Goal: Transaction & Acquisition: Book appointment/travel/reservation

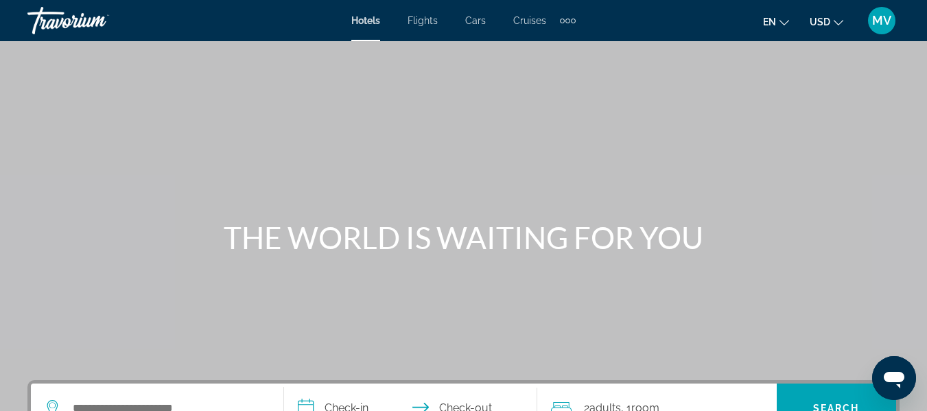
click at [367, 19] on span "Hotels" at bounding box center [365, 20] width 29 height 11
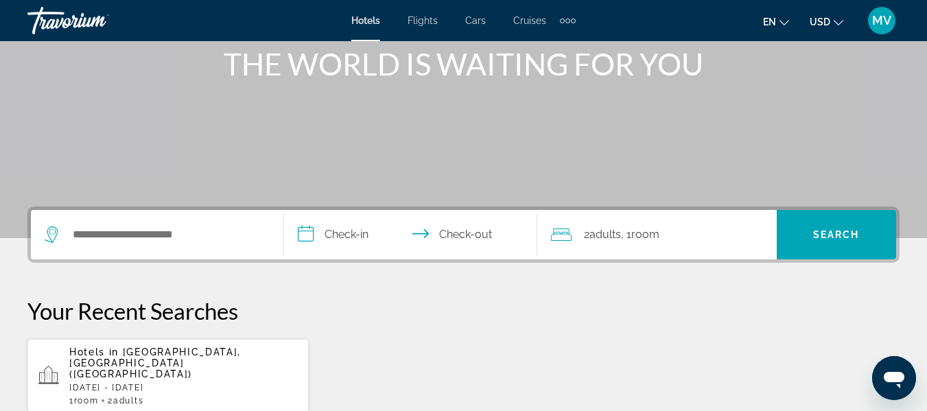
scroll to position [179, 0]
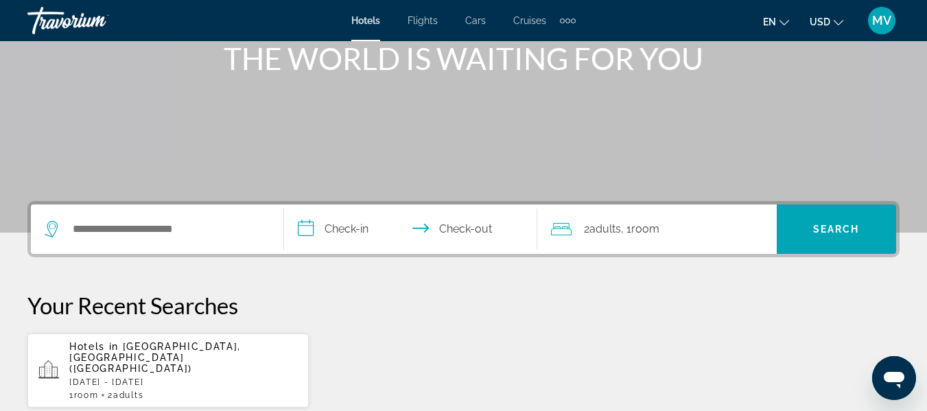
click at [114, 377] on p "[DATE] - [DATE]" at bounding box center [183, 382] width 229 height 10
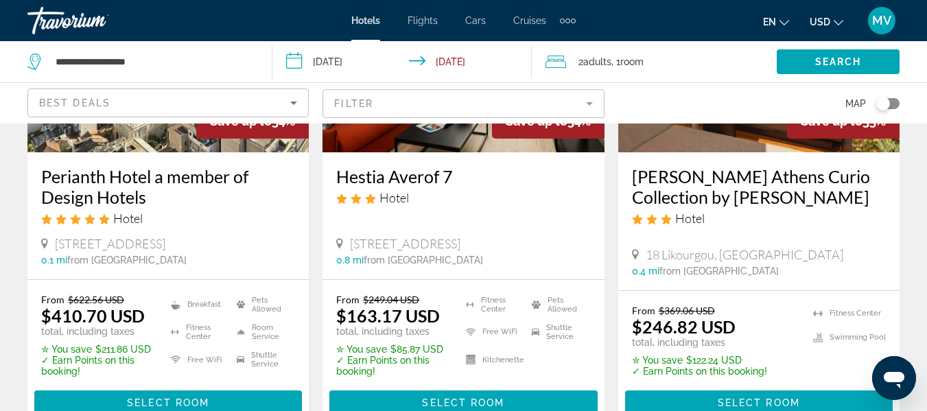
scroll to position [1312, 0]
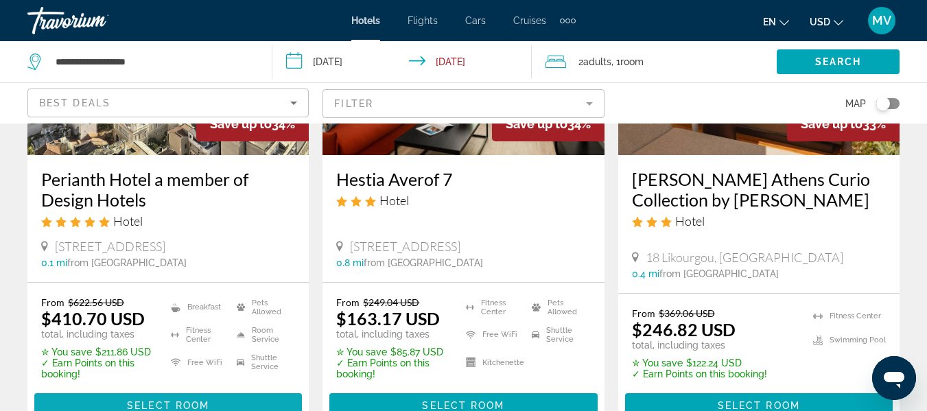
click at [161, 400] on span "Select Room" at bounding box center [168, 405] width 82 height 11
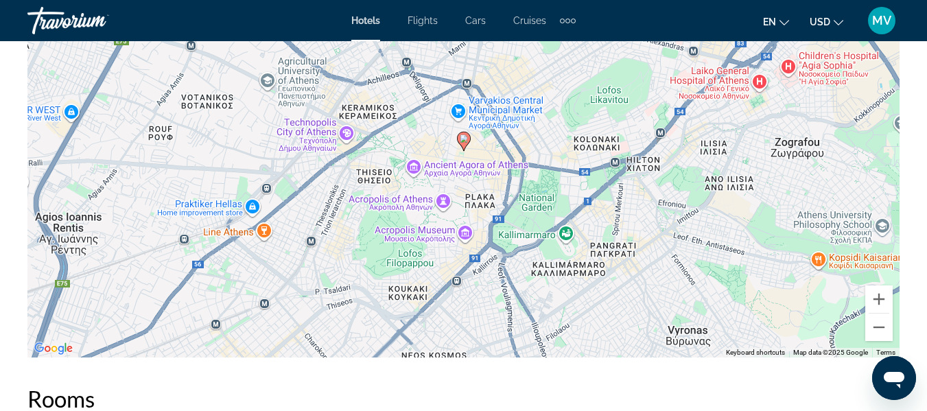
scroll to position [1620, 0]
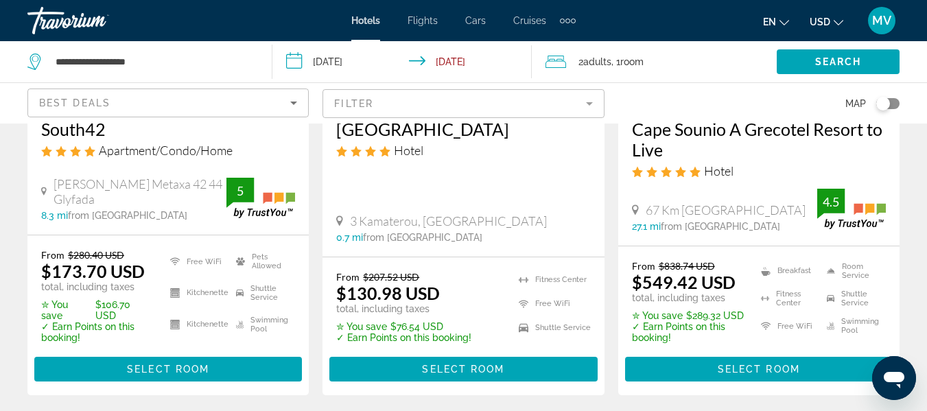
scroll to position [822, 0]
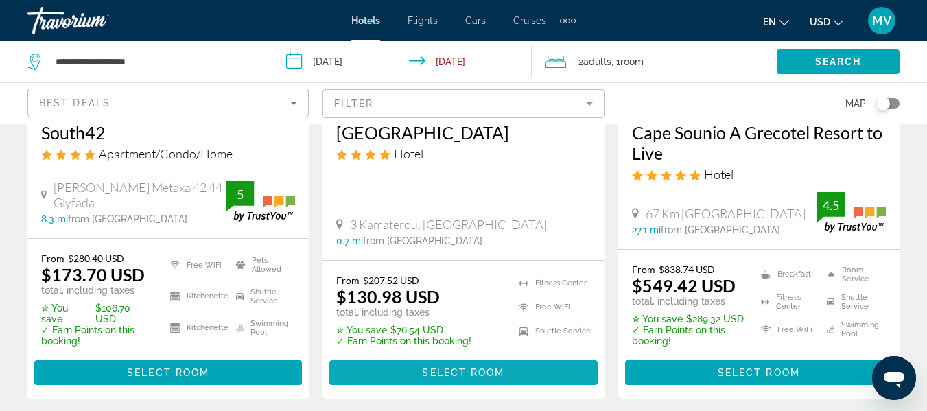
click at [464, 373] on span "Select Room" at bounding box center [463, 372] width 82 height 11
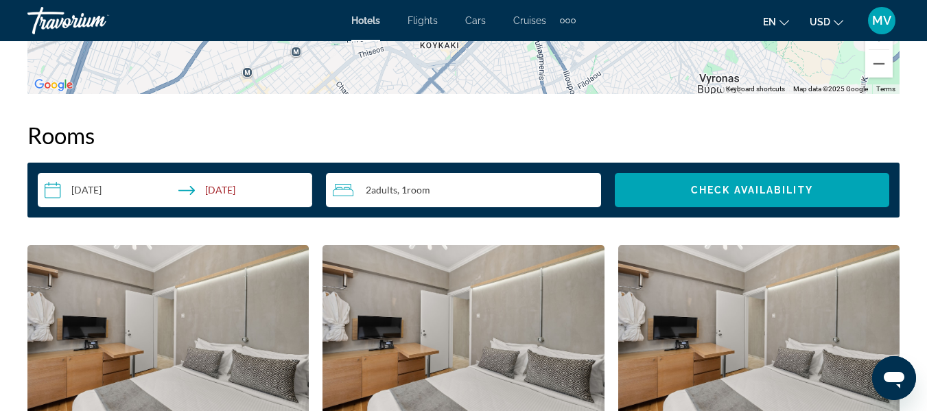
scroll to position [1906, 0]
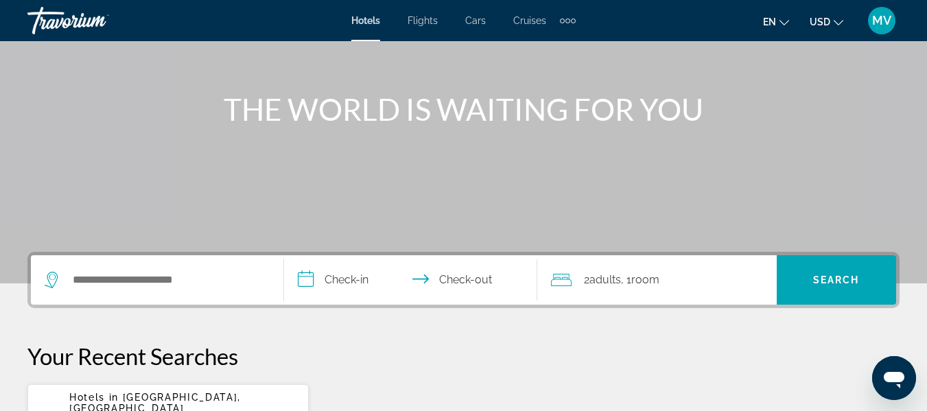
scroll to position [165, 0]
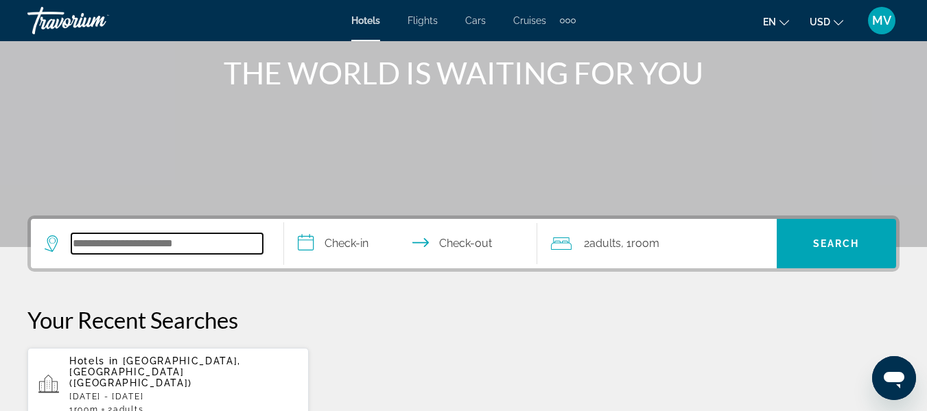
click at [195, 244] on input "Search widget" at bounding box center [166, 243] width 191 height 21
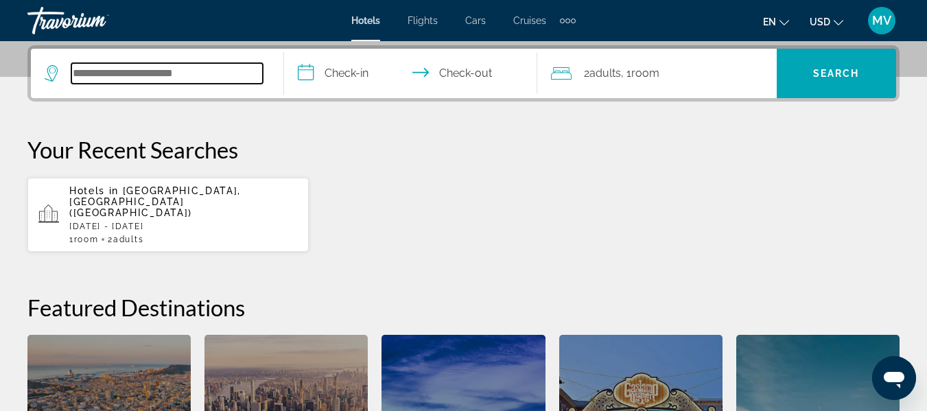
scroll to position [336, 0]
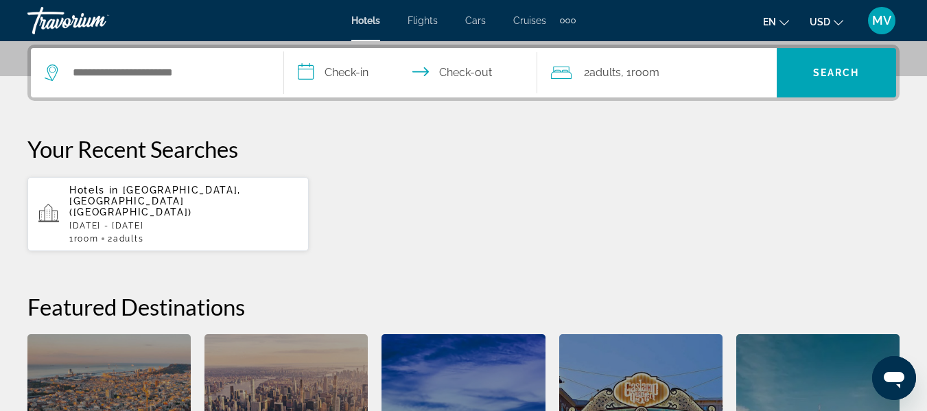
click at [188, 221] on p "[DATE] - [DATE]" at bounding box center [183, 226] width 229 height 10
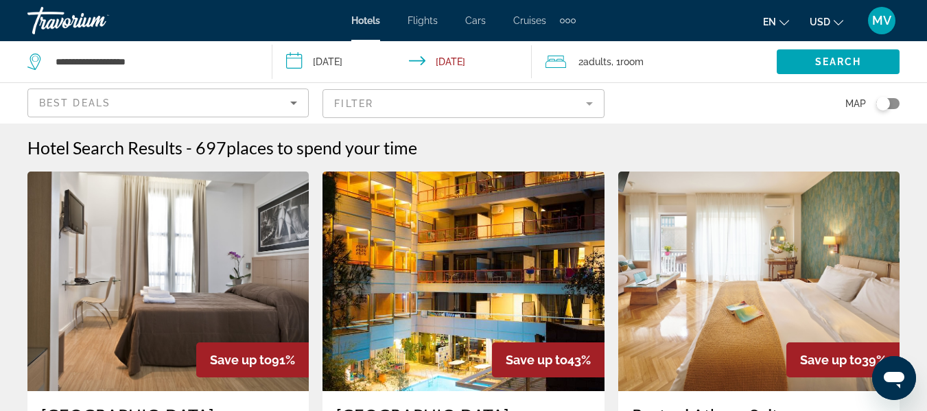
click at [298, 58] on input "**********" at bounding box center [404, 63] width 264 height 45
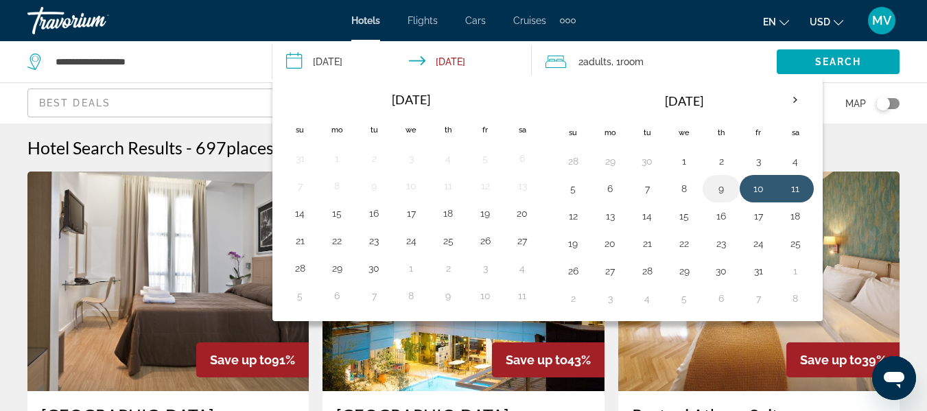
click at [722, 189] on button "9" at bounding box center [721, 188] width 22 height 19
click at [797, 185] on button "11" at bounding box center [795, 188] width 22 height 19
type input "**********"
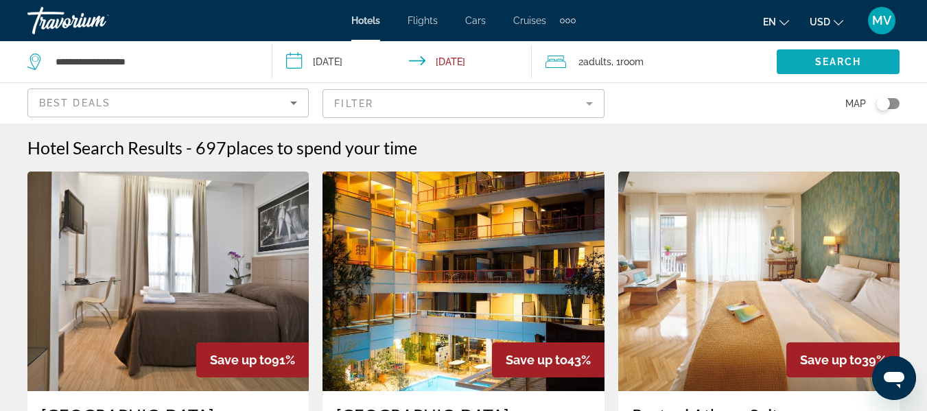
click at [852, 61] on span "Search" at bounding box center [838, 61] width 47 height 11
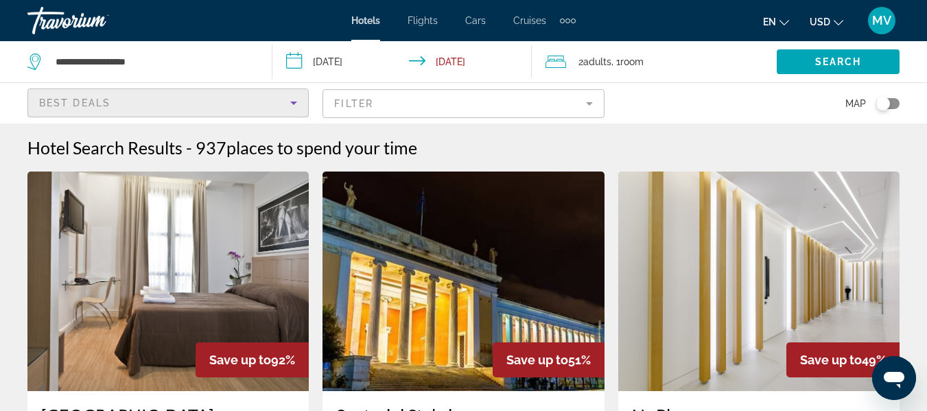
click at [294, 101] on icon "Sort by" at bounding box center [294, 103] width 16 height 16
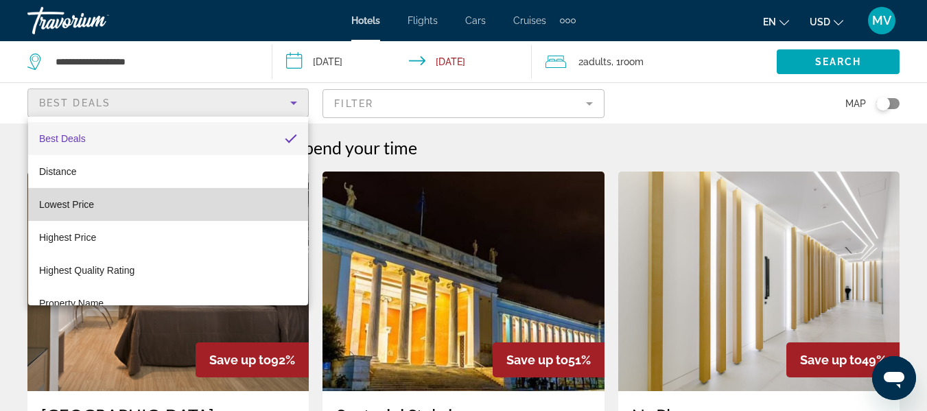
click at [231, 205] on mat-option "Lowest Price" at bounding box center [168, 204] width 280 height 33
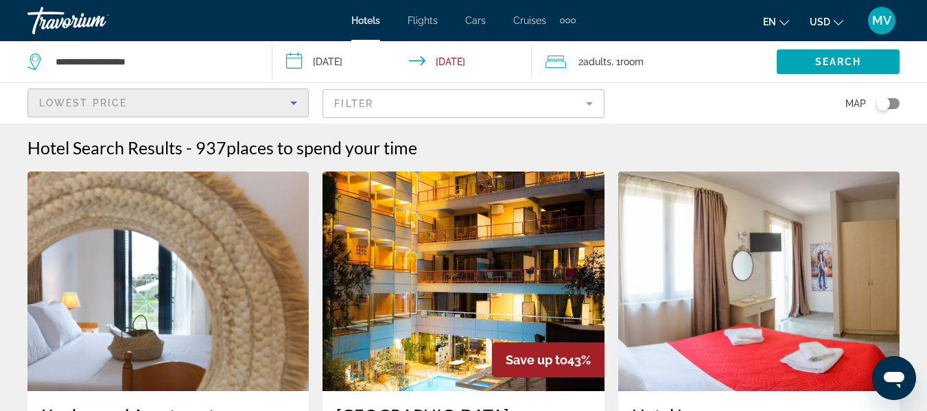
click at [591, 104] on mat-form-field "Filter" at bounding box center [463, 103] width 281 height 29
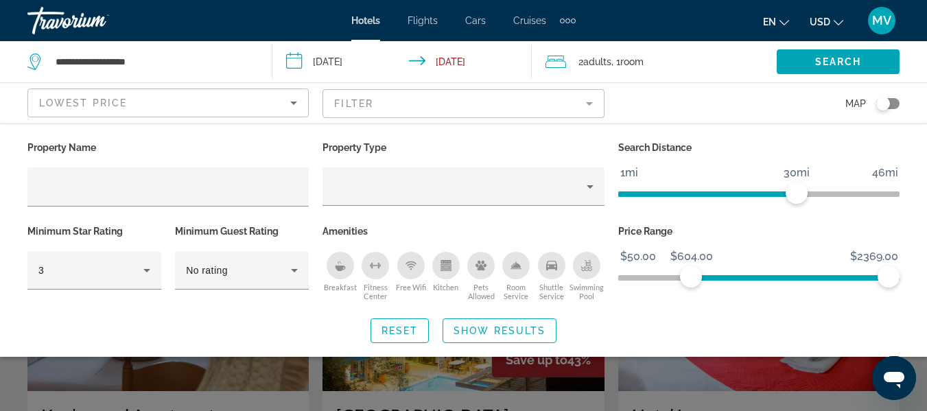
click at [691, 276] on span "ngx-slider" at bounding box center [790, 277] width 198 height 5
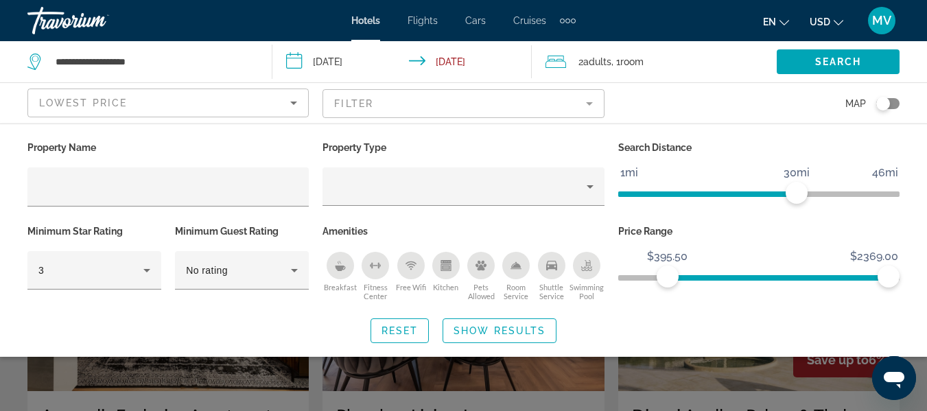
click at [668, 275] on ngx-slider "$50.00 $2369.00 $395.50 $2369.00" at bounding box center [758, 276] width 281 height 3
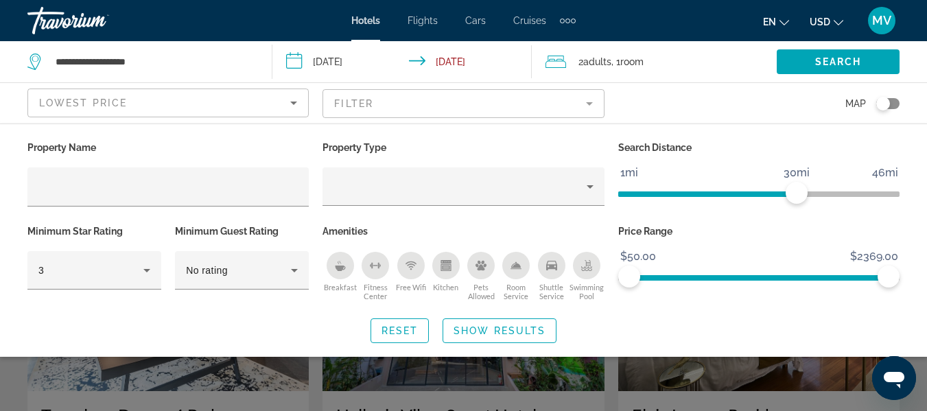
click at [619, 275] on span "ngx-slider" at bounding box center [758, 277] width 281 height 5
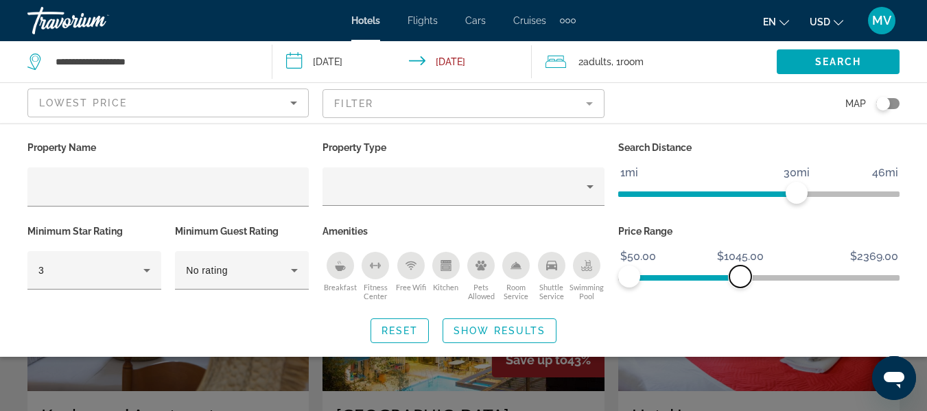
drag, startPoint x: 885, startPoint y: 272, endPoint x: 714, endPoint y: 290, distance: 171.1
click at [714, 290] on div "Price Range $50.00 $2369.00 $50.00 $1045.00" at bounding box center [759, 263] width 295 height 83
click at [714, 290] on div "Price Range $50.00 $2369.00 $50.00 $812.00" at bounding box center [759, 263] width 295 height 83
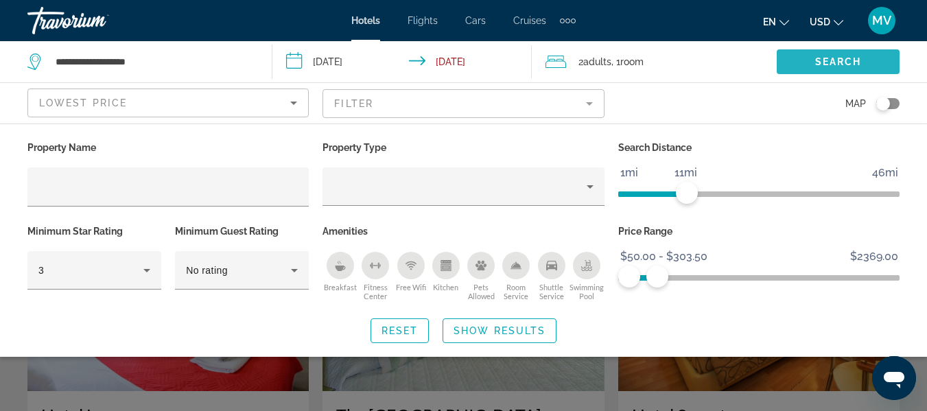
click at [846, 58] on span "Search" at bounding box center [838, 61] width 47 height 11
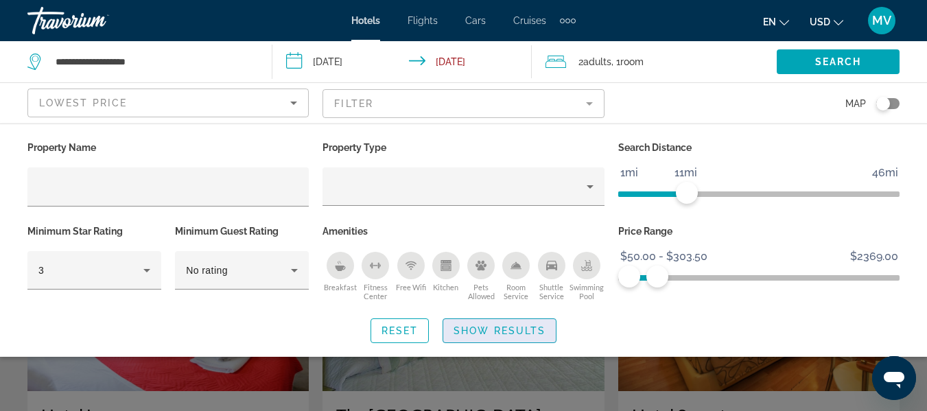
click at [495, 333] on span "Show Results" at bounding box center [500, 330] width 92 height 11
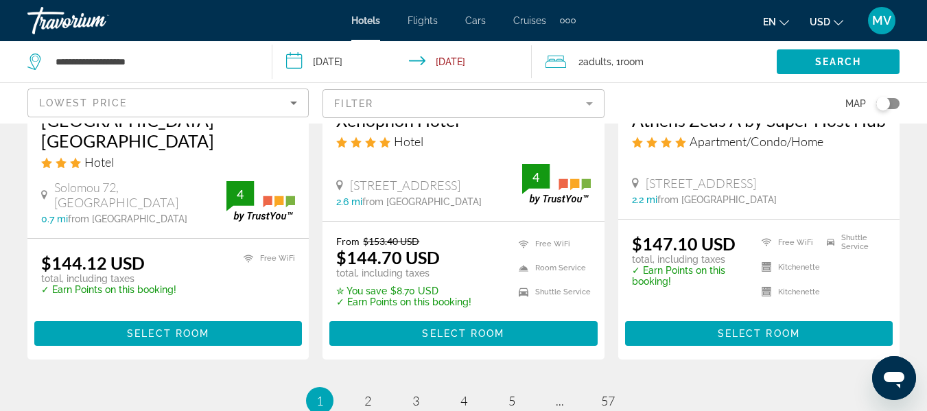
scroll to position [1839, 0]
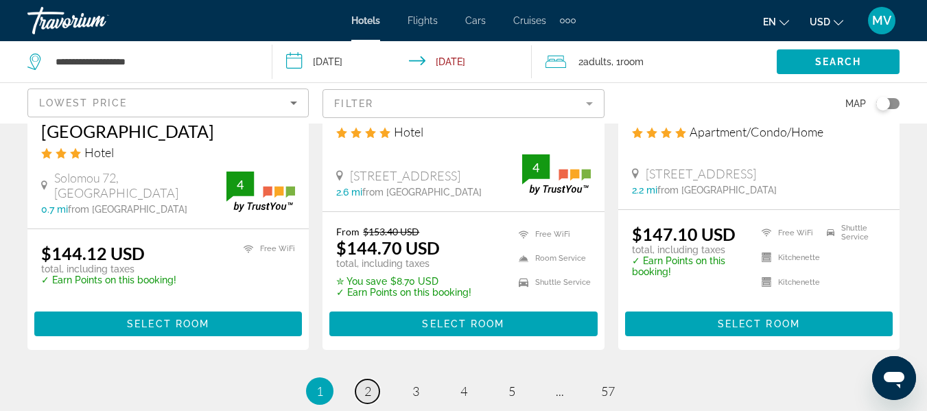
click at [371, 380] on link "page 2" at bounding box center [368, 392] width 24 height 24
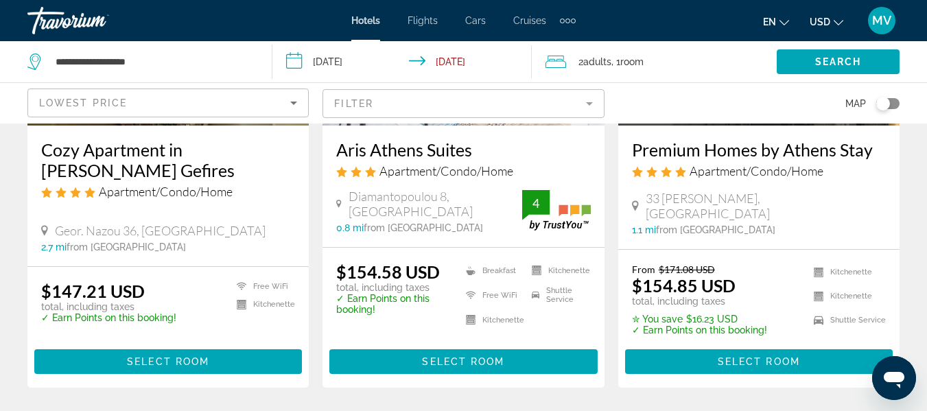
scroll to position [293, 0]
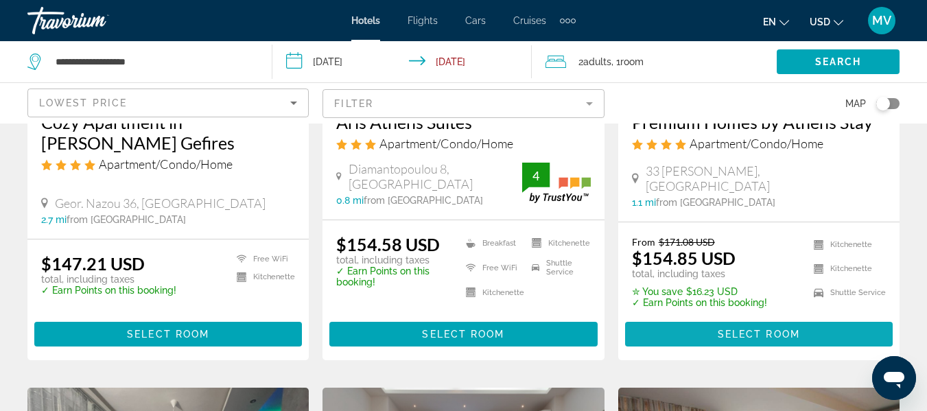
click at [760, 330] on span "Select Room" at bounding box center [759, 334] width 82 height 11
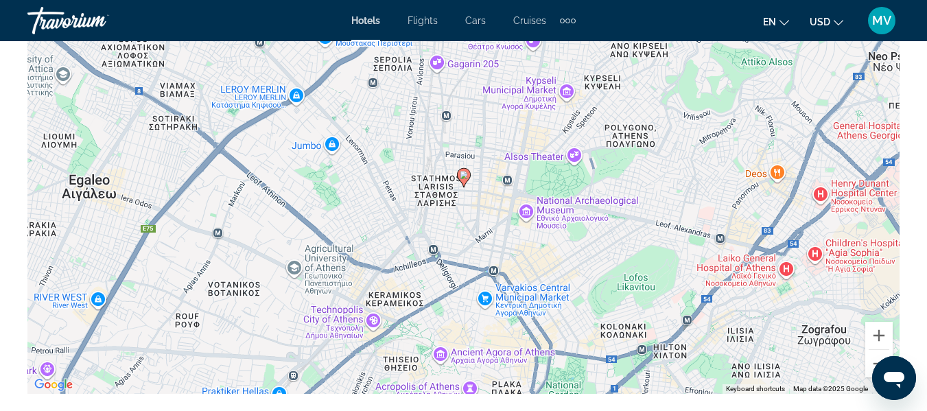
scroll to position [1647, 0]
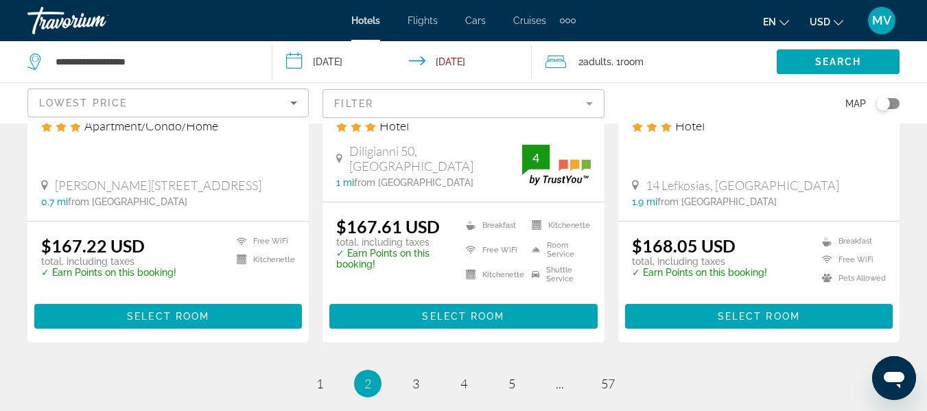
scroll to position [1922, 0]
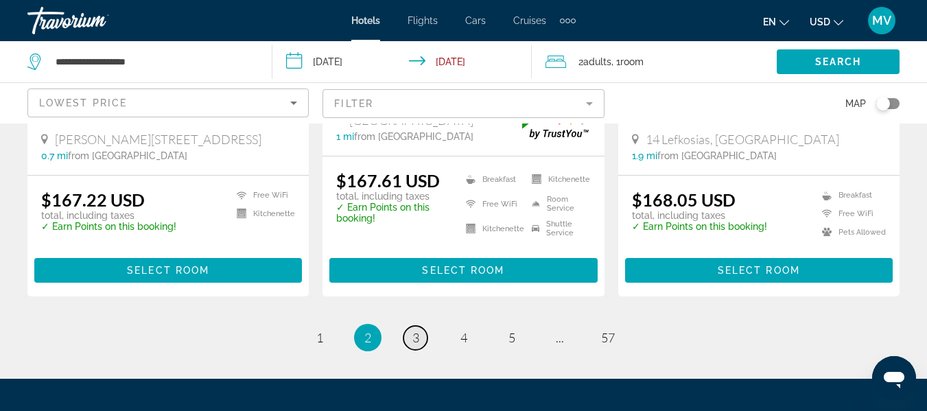
click at [417, 334] on span "3" at bounding box center [415, 337] width 7 height 15
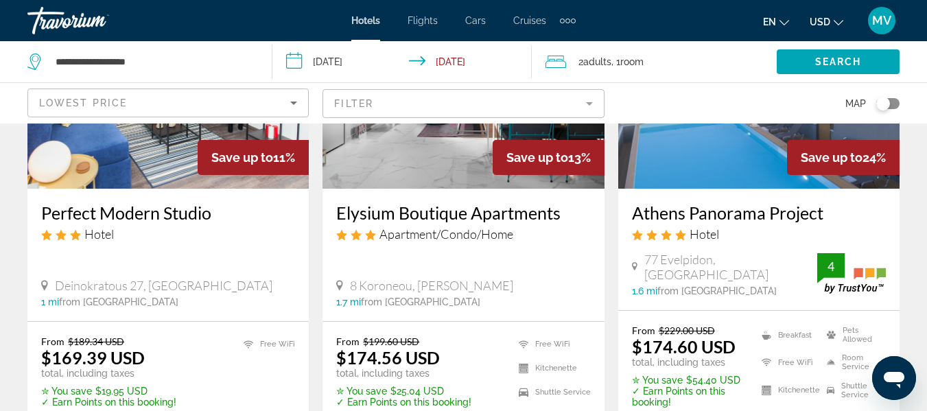
scroll to position [257, 0]
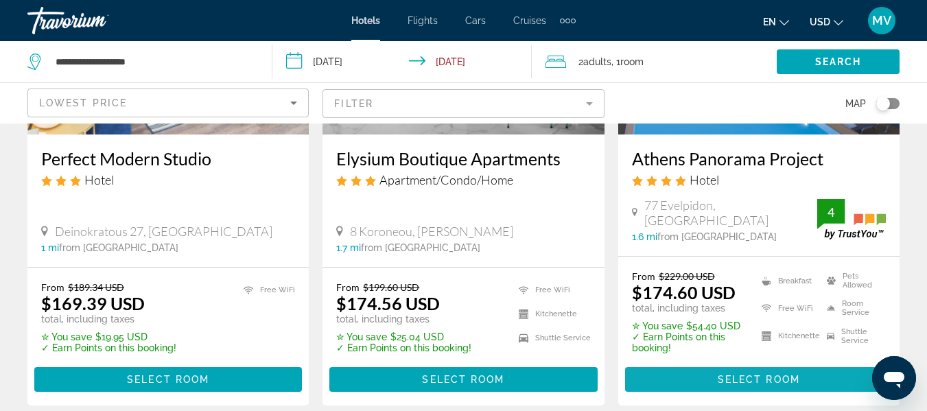
click at [757, 375] on span "Select Room" at bounding box center [759, 379] width 82 height 11
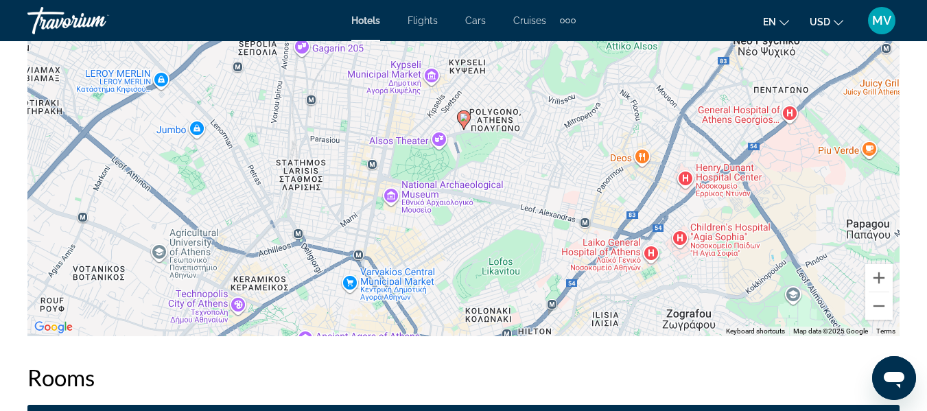
scroll to position [1674, 0]
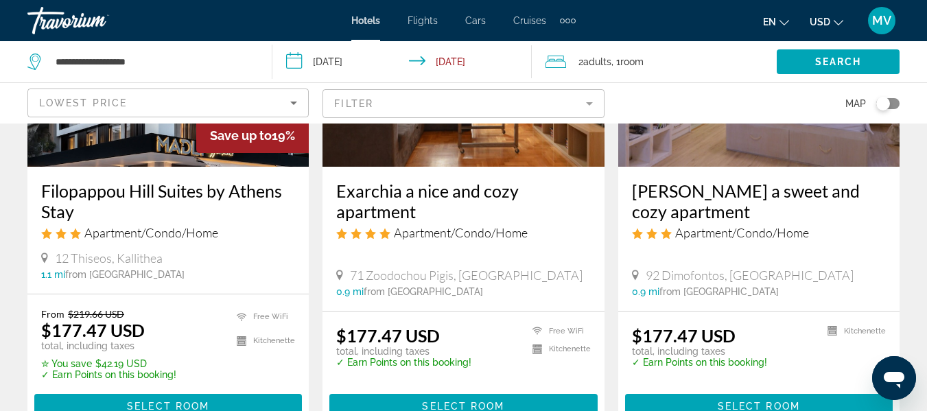
scroll to position [1290, 0]
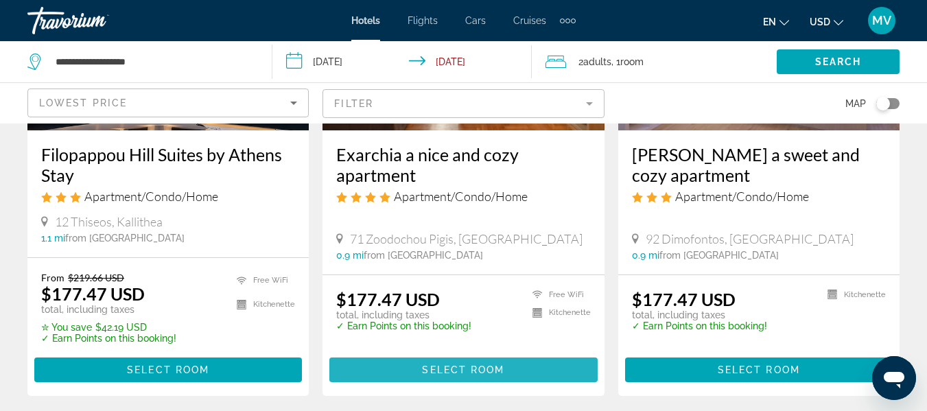
click at [478, 369] on span "Select Room" at bounding box center [463, 369] width 82 height 11
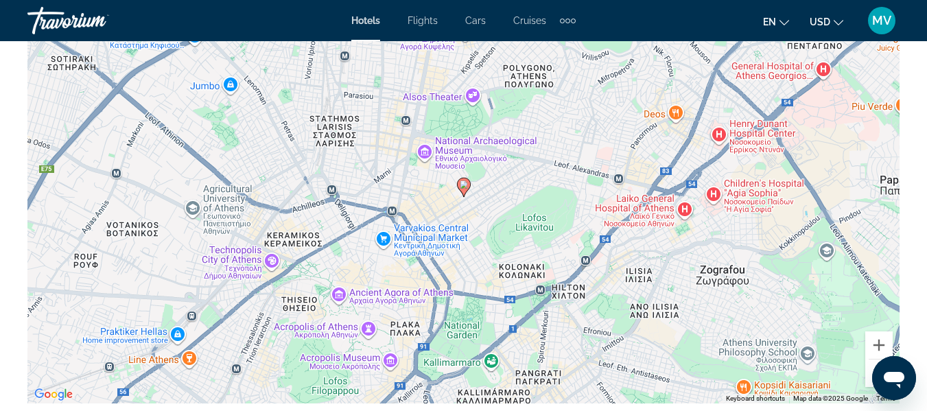
scroll to position [1675, 0]
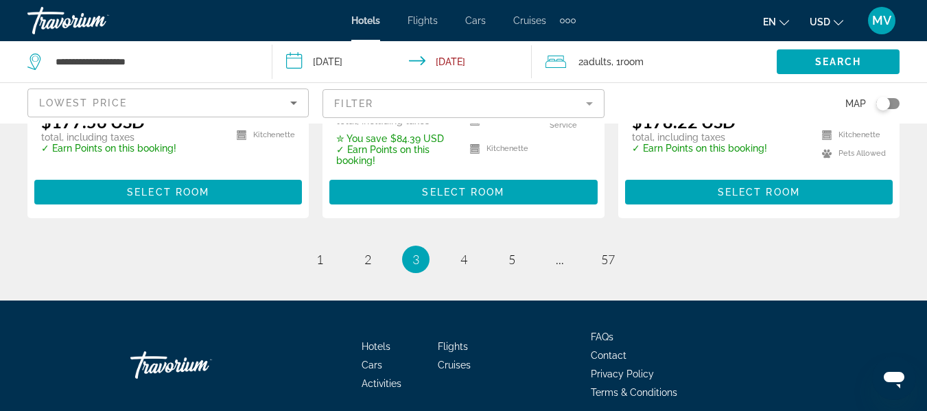
scroll to position [2040, 0]
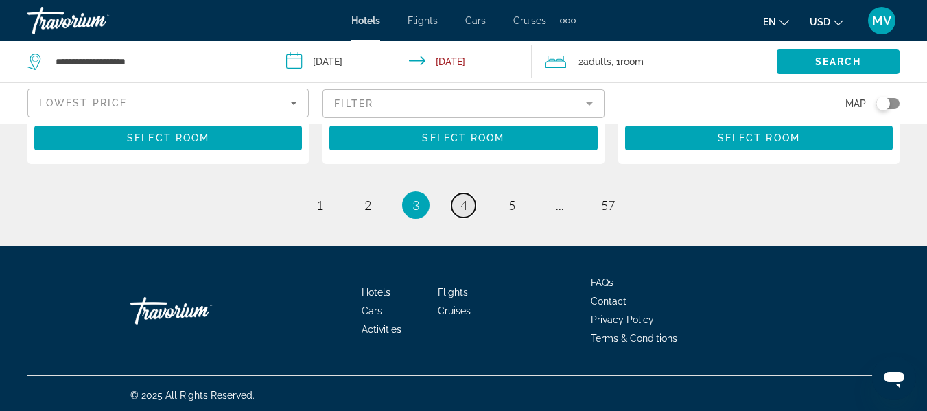
click at [463, 207] on span "4" at bounding box center [464, 205] width 7 height 15
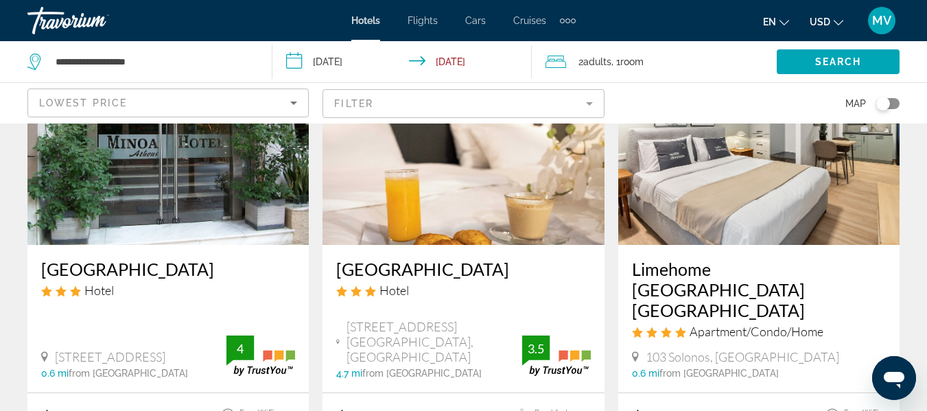
scroll to position [220, 0]
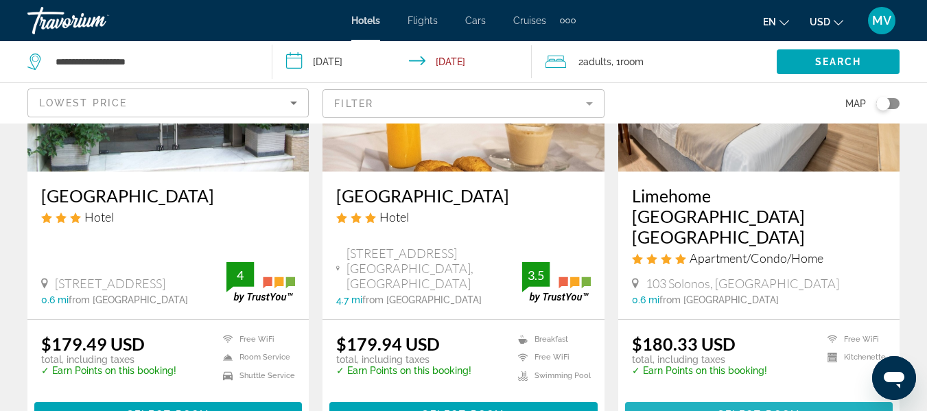
click at [797, 398] on span "Main content" at bounding box center [759, 414] width 268 height 33
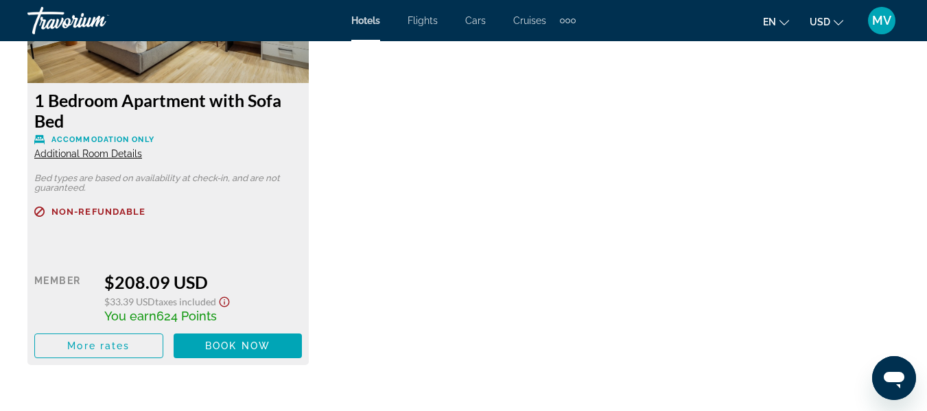
scroll to position [2737, 0]
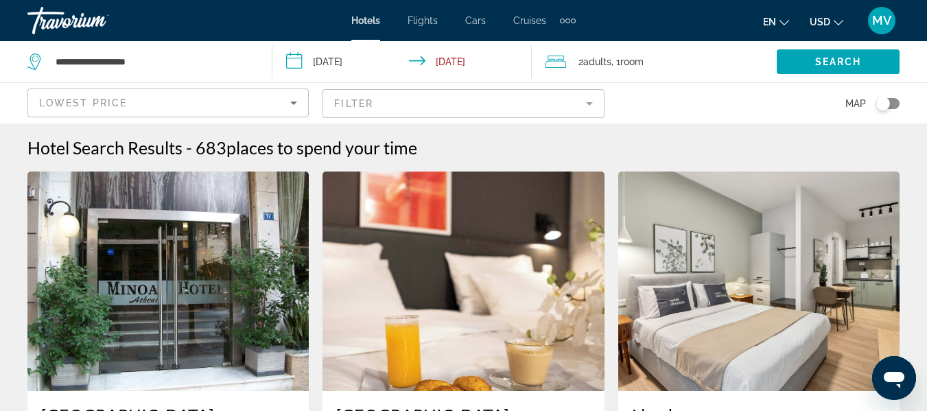
click at [843, 310] on img "Main content" at bounding box center [758, 282] width 281 height 220
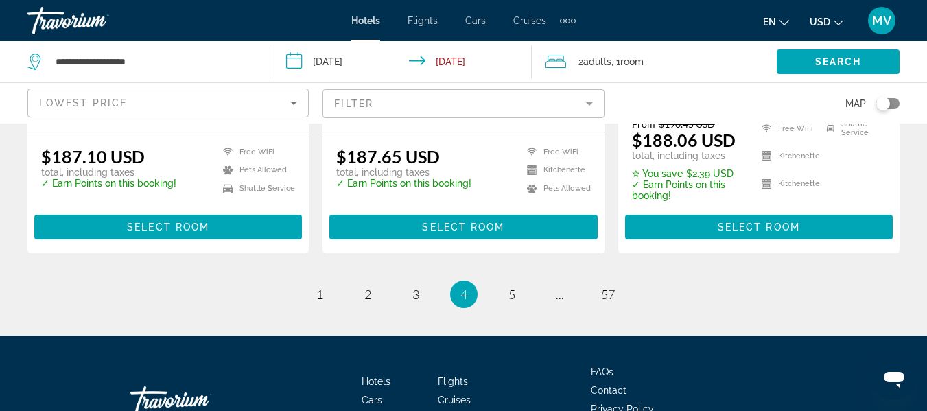
scroll to position [1989, 0]
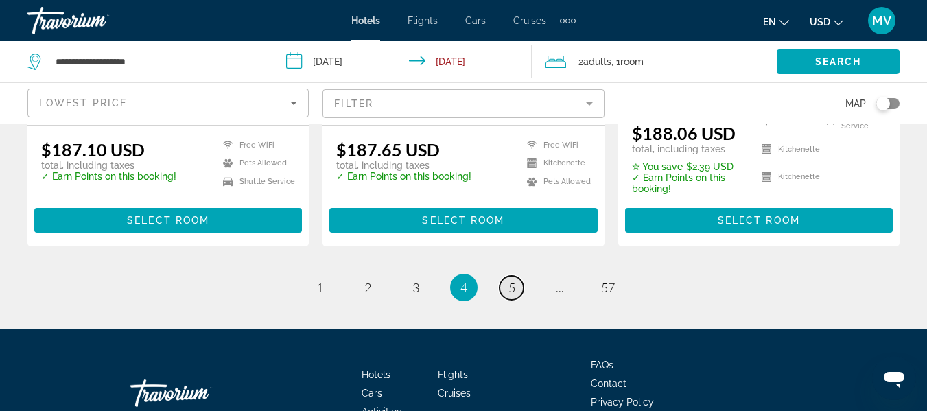
click at [511, 280] on span "5" at bounding box center [512, 287] width 7 height 15
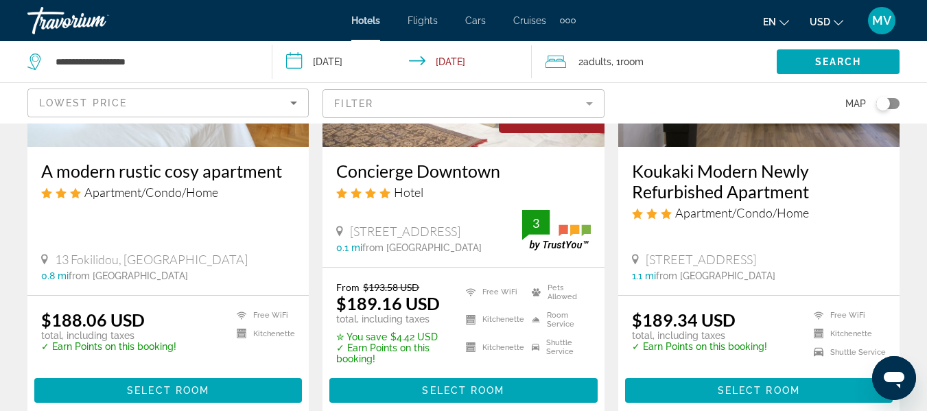
scroll to position [246, 0]
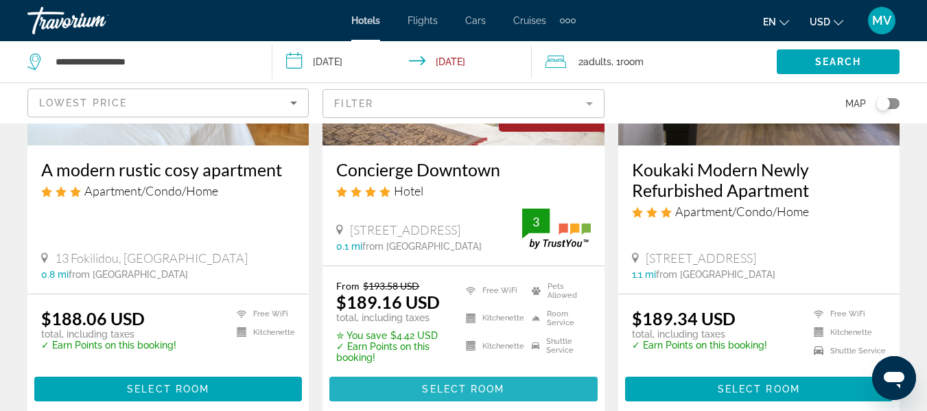
click at [460, 389] on span "Select Room" at bounding box center [463, 389] width 82 height 11
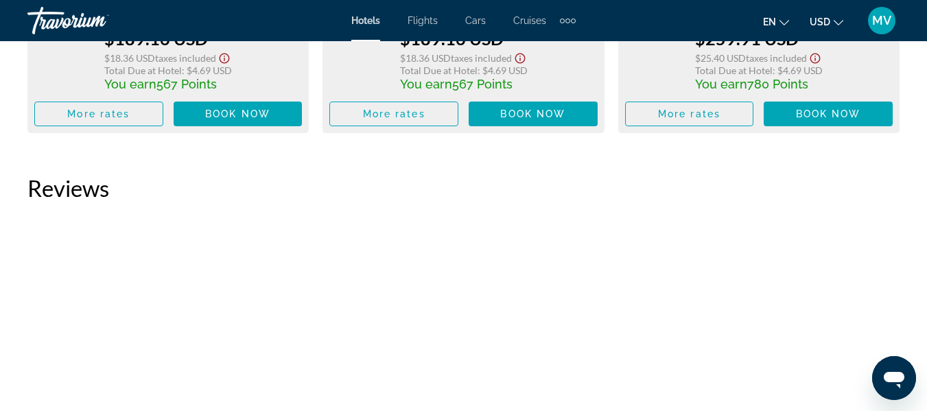
scroll to position [2513, 0]
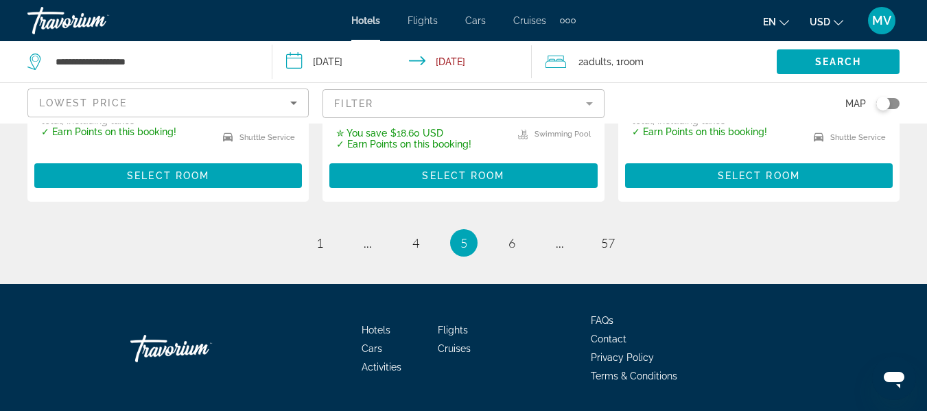
scroll to position [1950, 0]
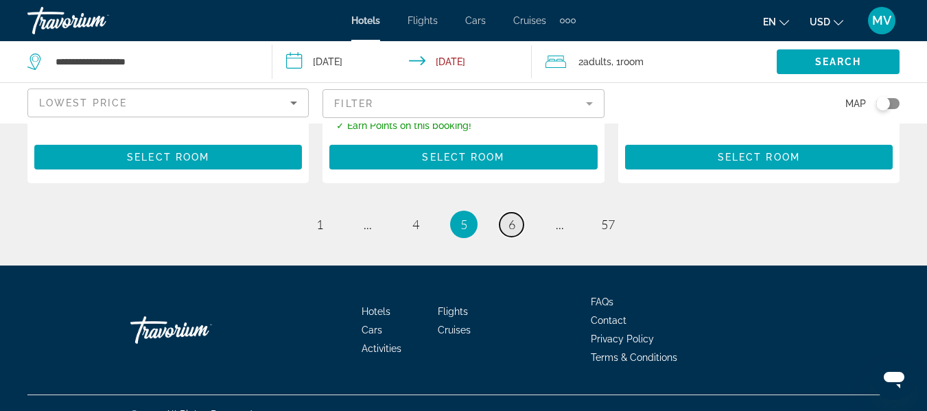
click at [511, 223] on span "6" at bounding box center [512, 224] width 7 height 15
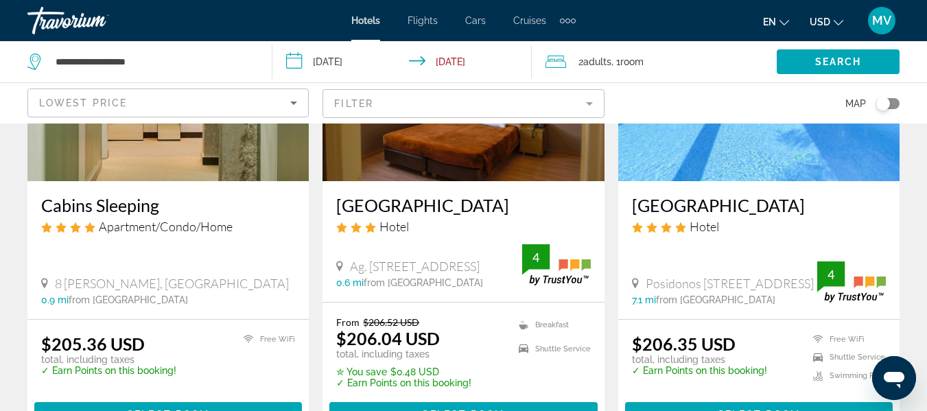
scroll to position [1802, 0]
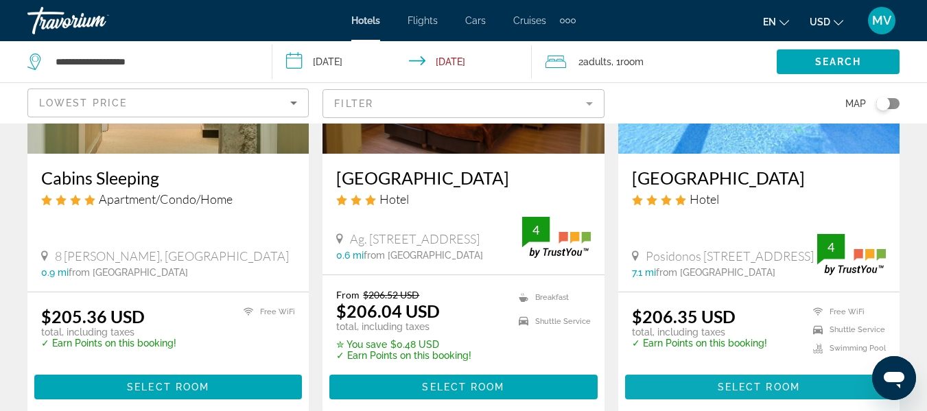
click at [782, 382] on span "Select Room" at bounding box center [759, 387] width 82 height 11
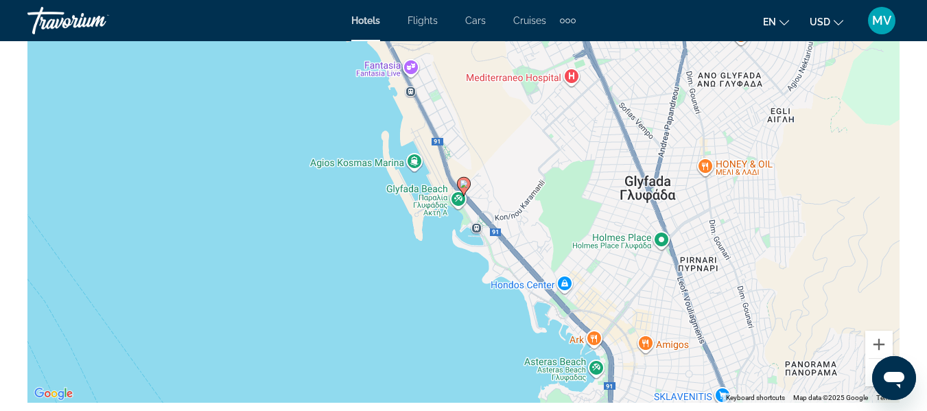
scroll to position [1647, 0]
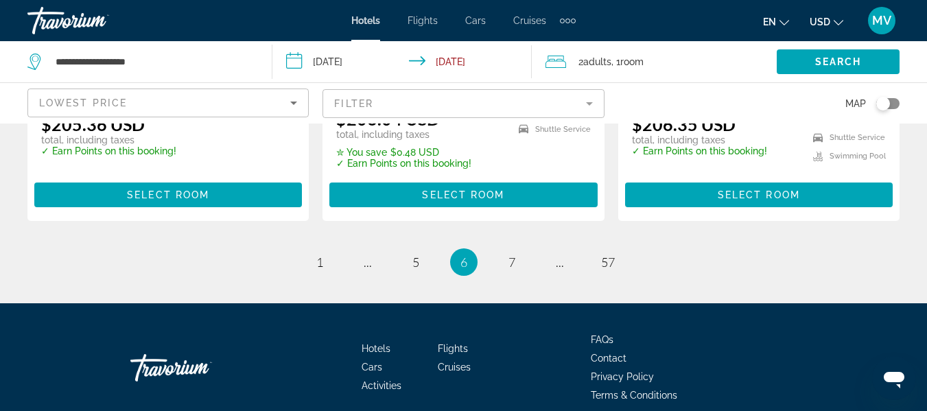
scroll to position [2022, 0]
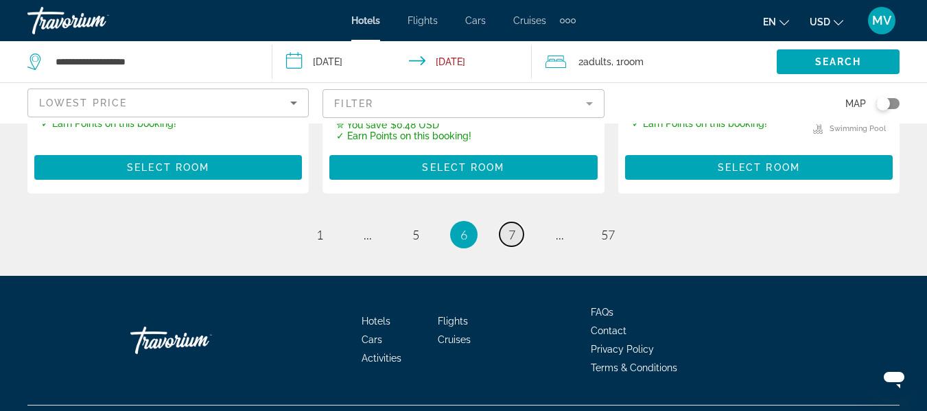
click at [511, 227] on span "7" at bounding box center [512, 234] width 7 height 15
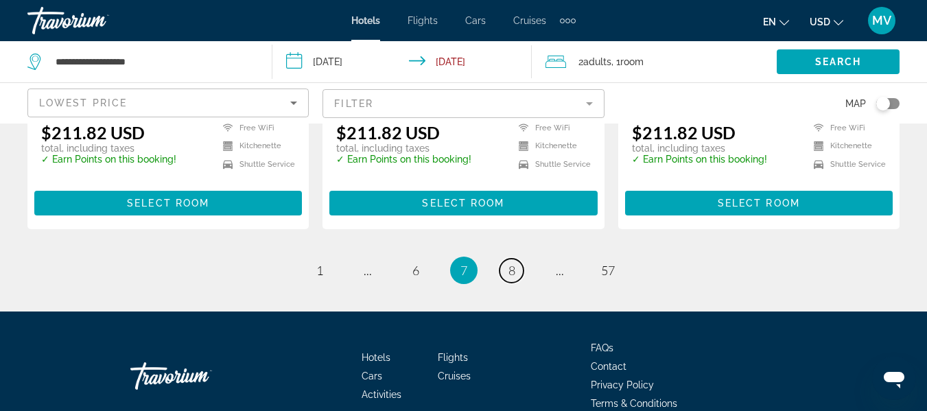
scroll to position [1997, 0]
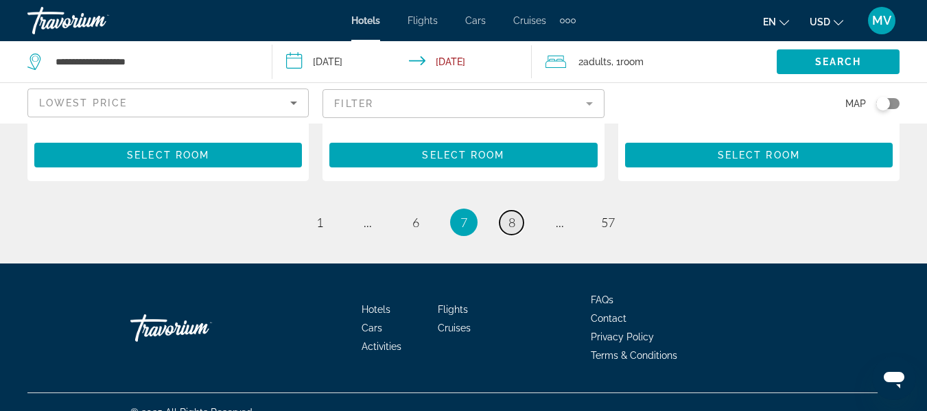
click at [509, 215] on span "8" at bounding box center [512, 222] width 7 height 15
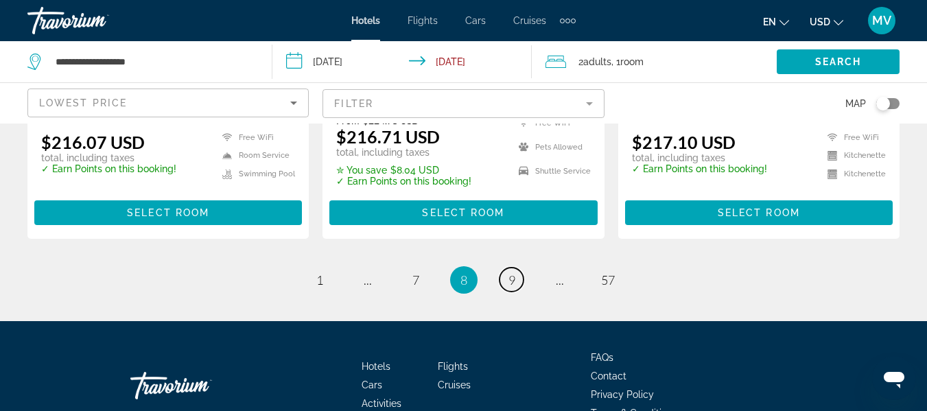
scroll to position [2010, 0]
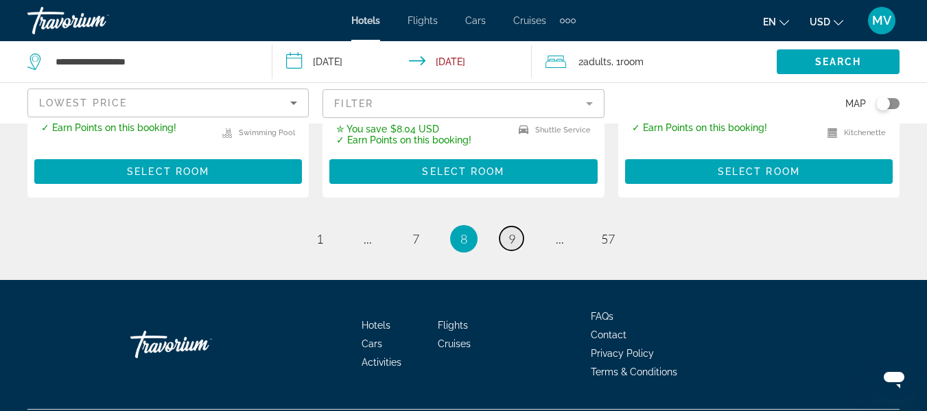
click at [515, 226] on link "page 9" at bounding box center [512, 238] width 24 height 24
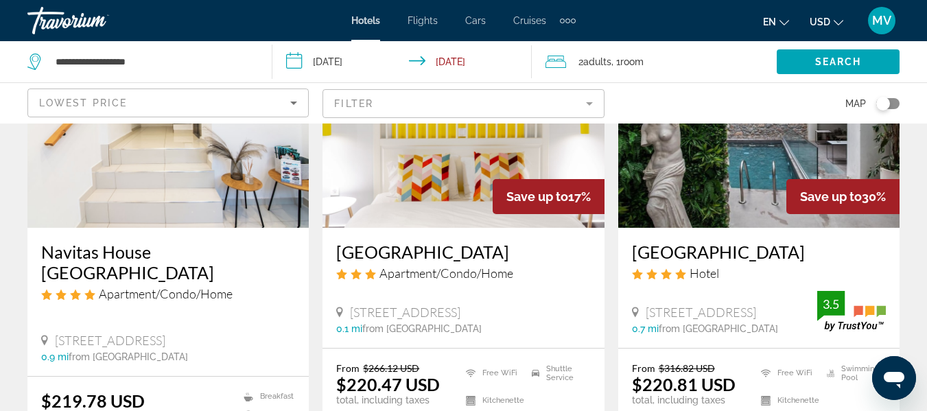
scroll to position [1272, 0]
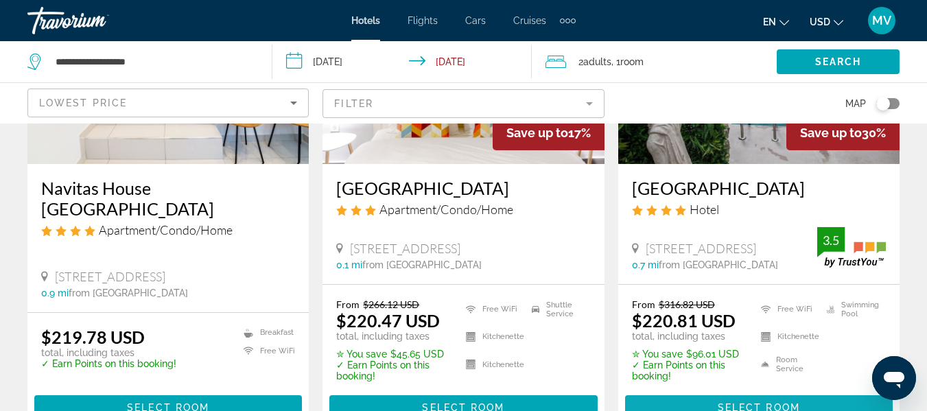
click at [738, 391] on span "Main content" at bounding box center [759, 407] width 268 height 33
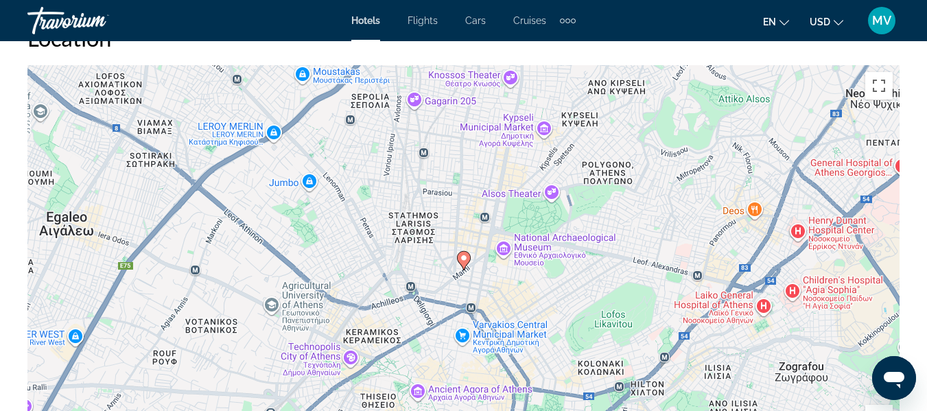
scroll to position [1666, 0]
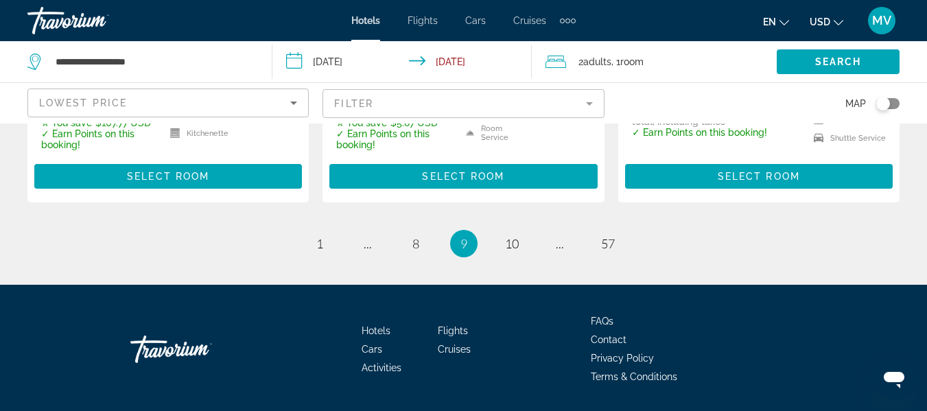
scroll to position [2047, 0]
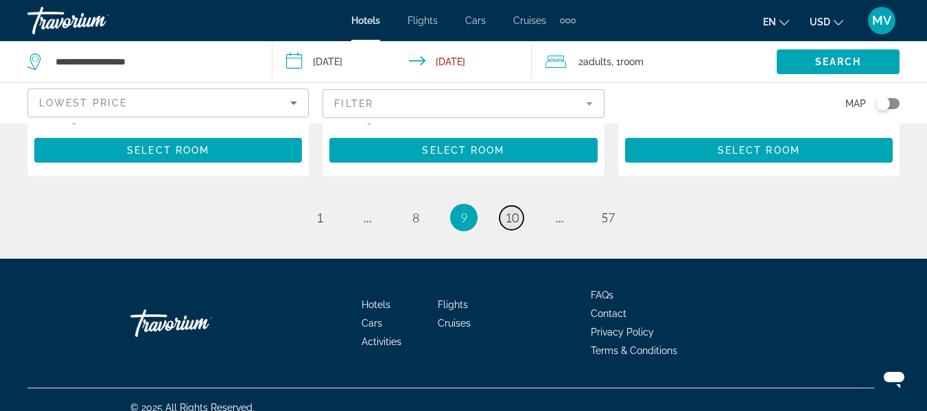
click at [507, 210] on span "10" at bounding box center [512, 217] width 14 height 15
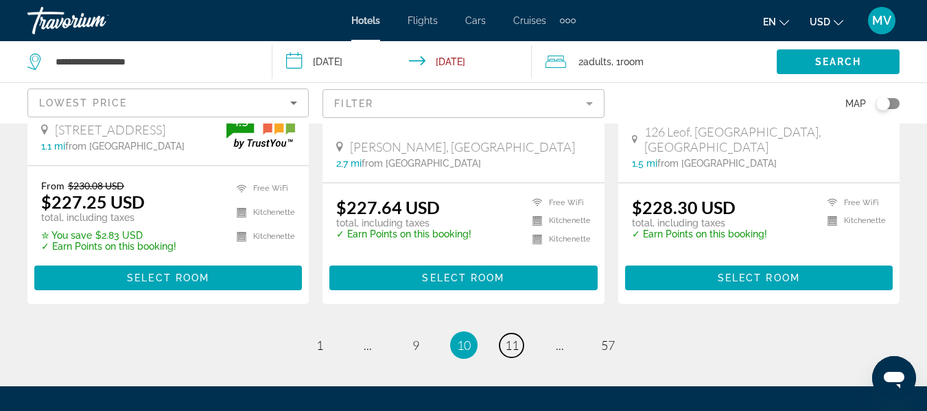
scroll to position [1950, 0]
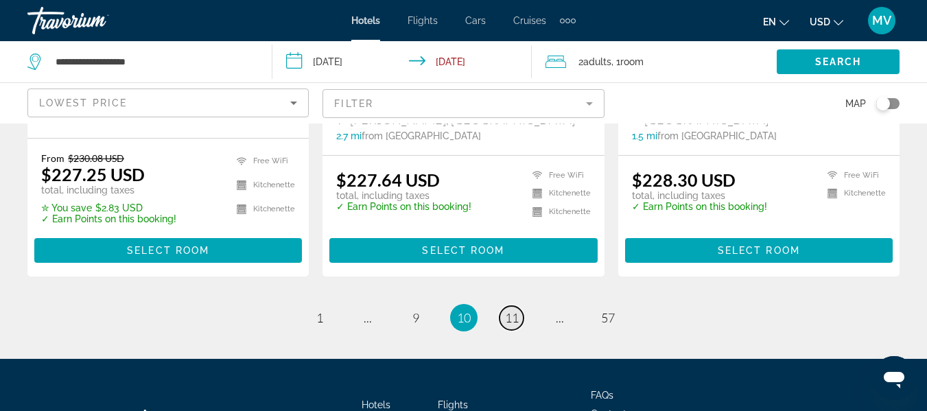
click at [511, 310] on span "11" at bounding box center [512, 317] width 14 height 15
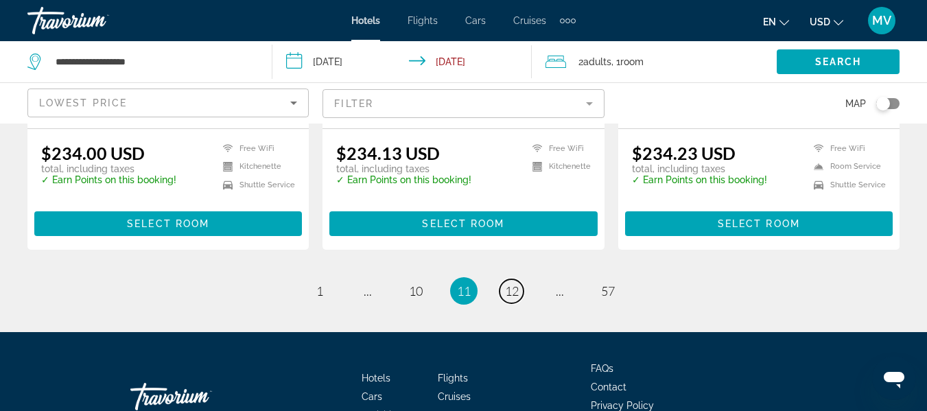
scroll to position [2013, 0]
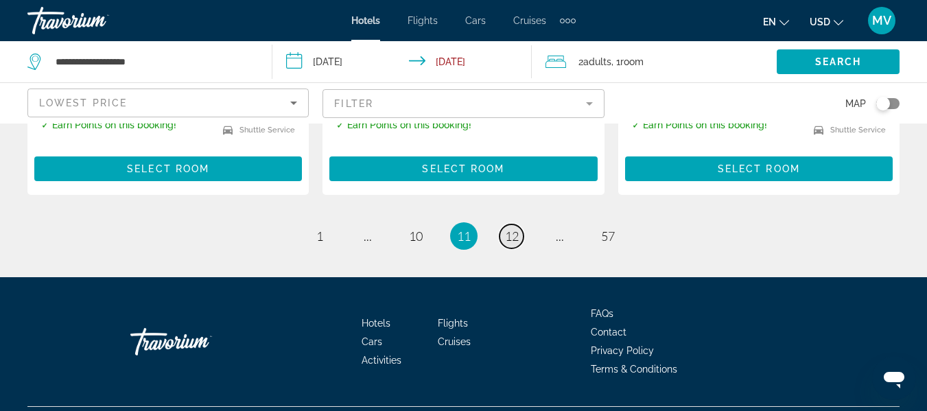
click at [515, 229] on span "12" at bounding box center [512, 236] width 14 height 15
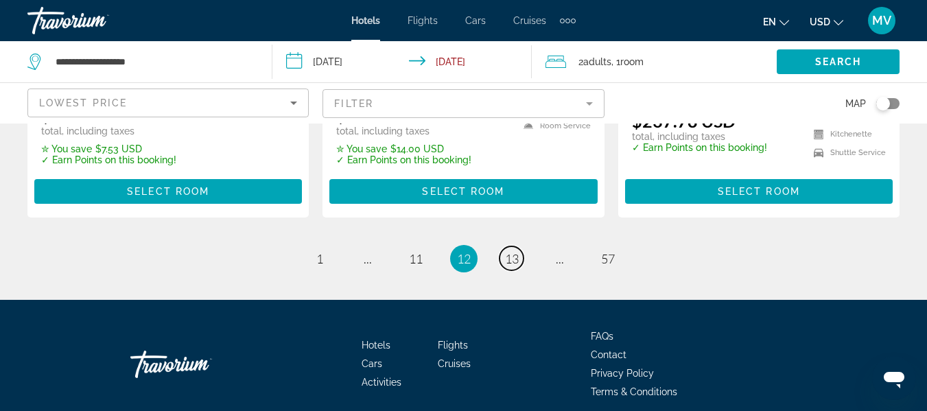
scroll to position [2079, 0]
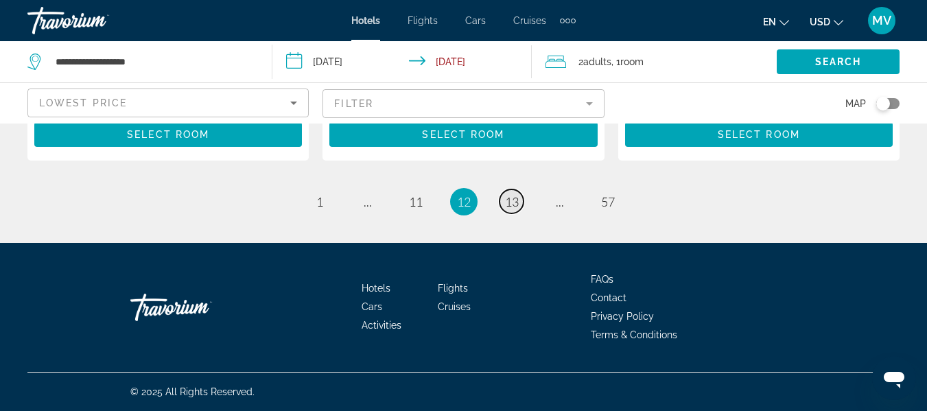
click at [509, 198] on span "13" at bounding box center [512, 201] width 14 height 15
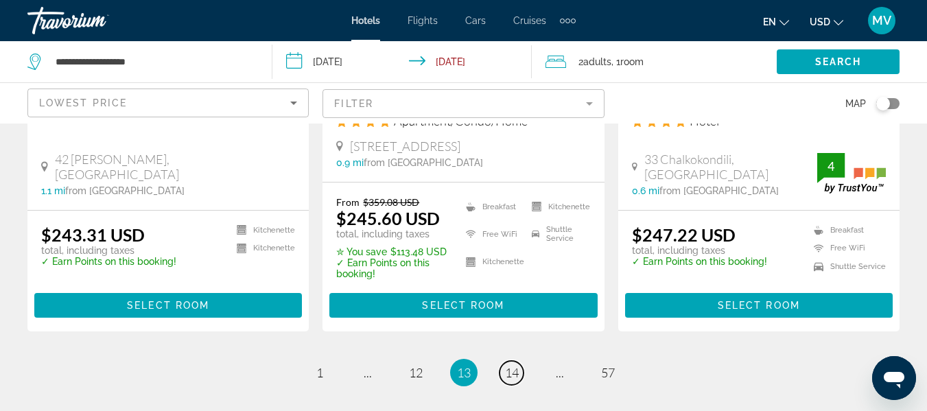
scroll to position [1876, 0]
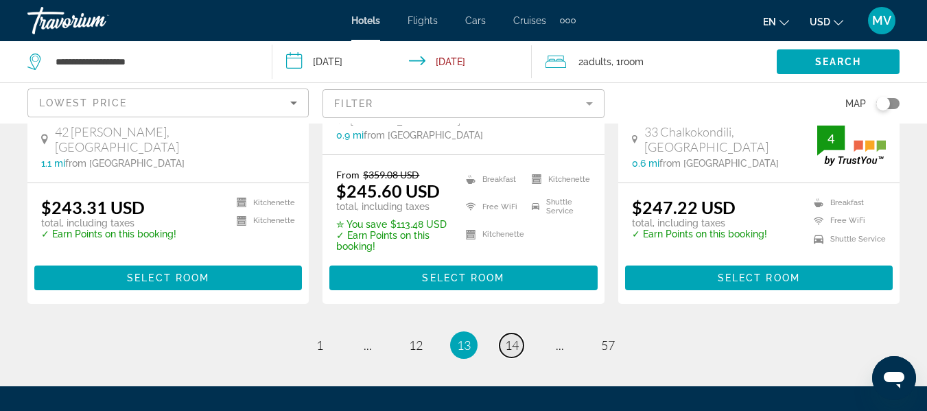
click at [509, 338] on span "14" at bounding box center [512, 345] width 14 height 15
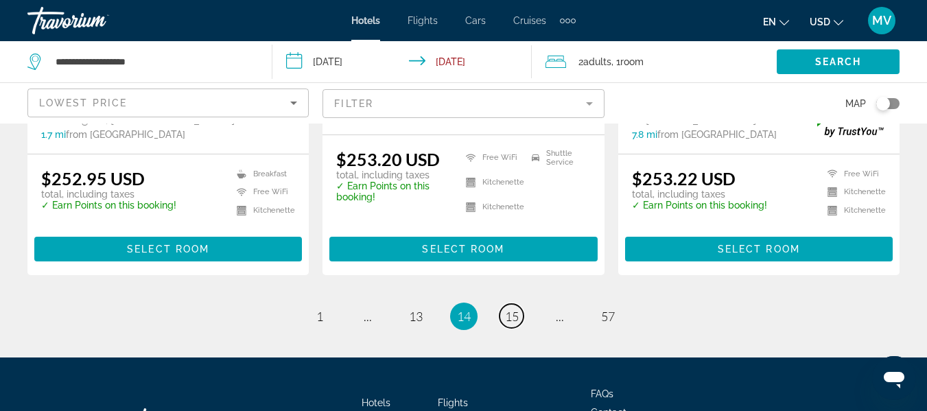
scroll to position [2033, 0]
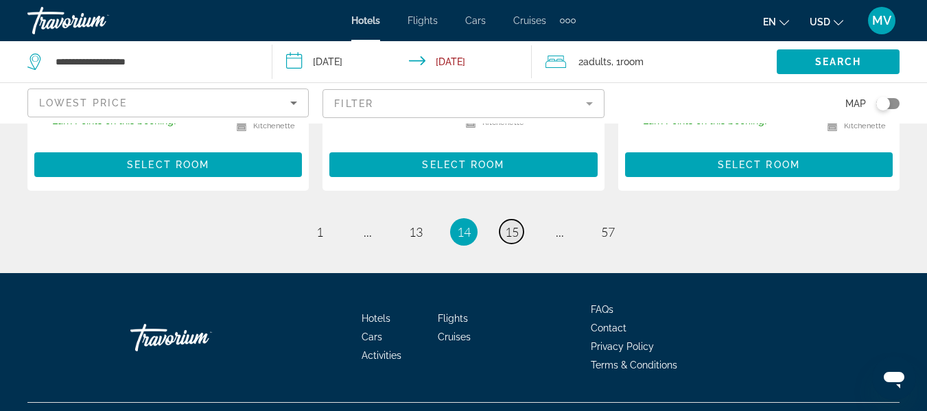
click at [505, 224] on span "15" at bounding box center [512, 231] width 14 height 15
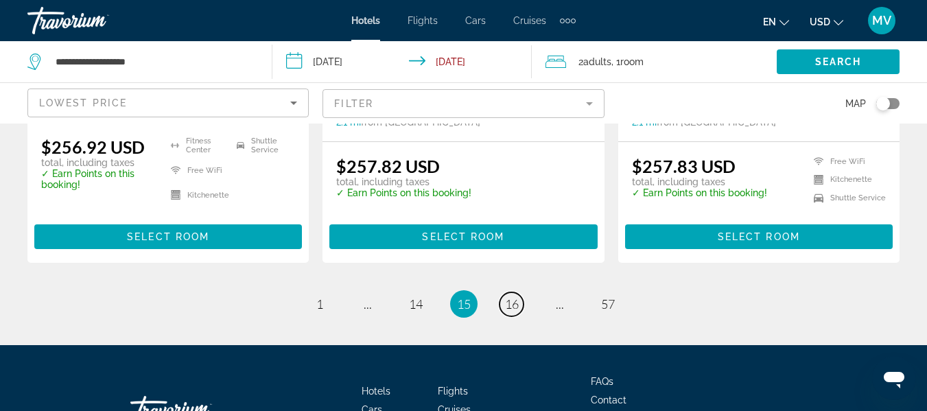
scroll to position [1988, 0]
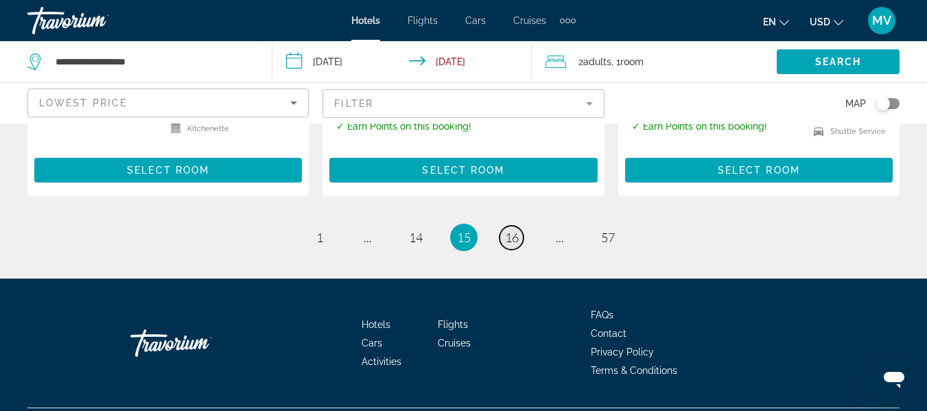
click at [514, 230] on span "16" at bounding box center [512, 237] width 14 height 15
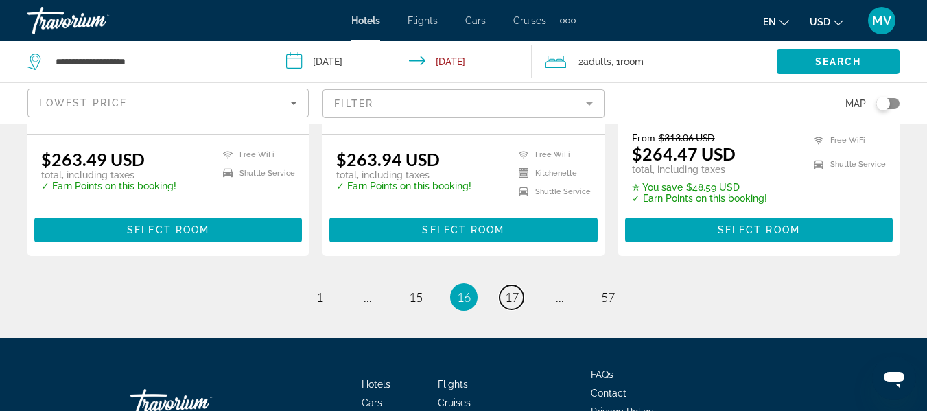
scroll to position [2027, 0]
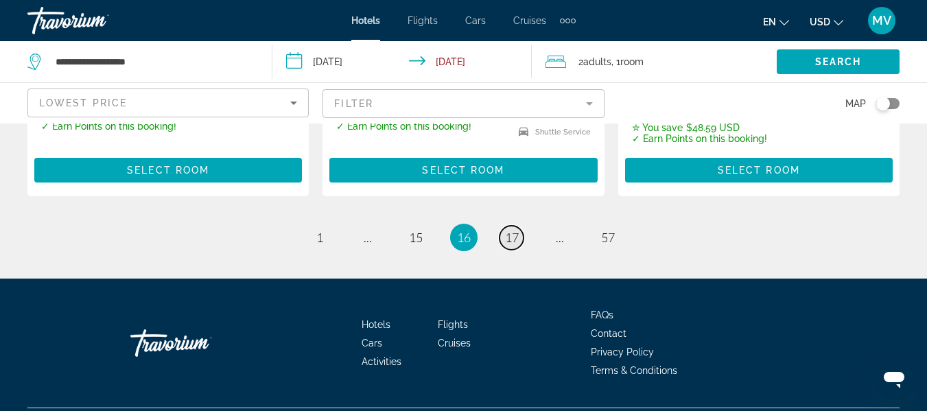
click at [511, 230] on span "17" at bounding box center [512, 237] width 14 height 15
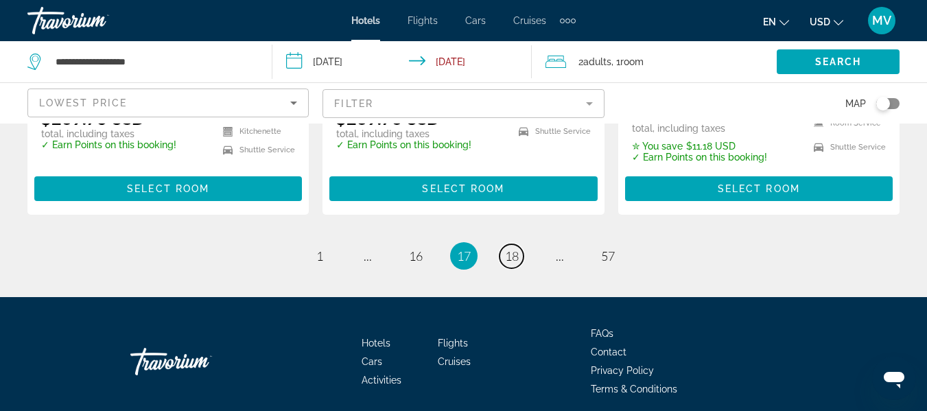
scroll to position [2004, 0]
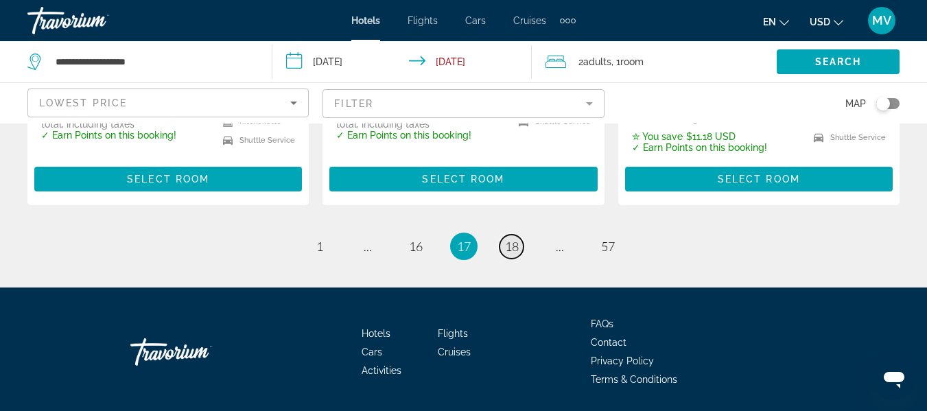
click at [516, 239] on span "18" at bounding box center [512, 246] width 14 height 15
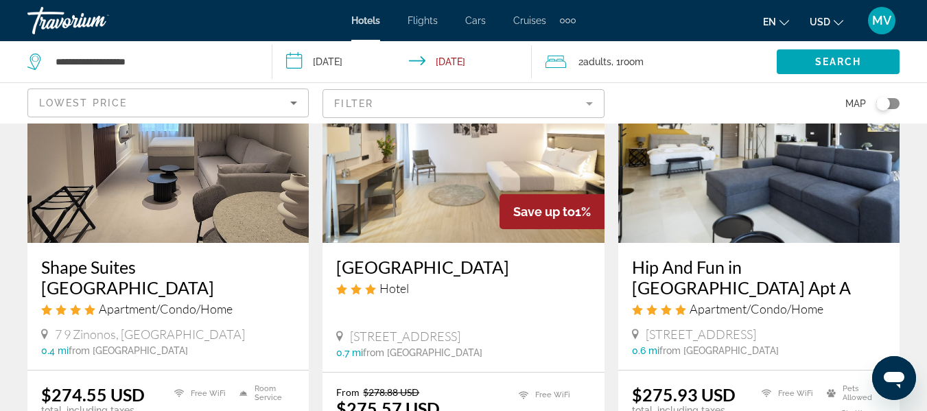
scroll to position [741, 0]
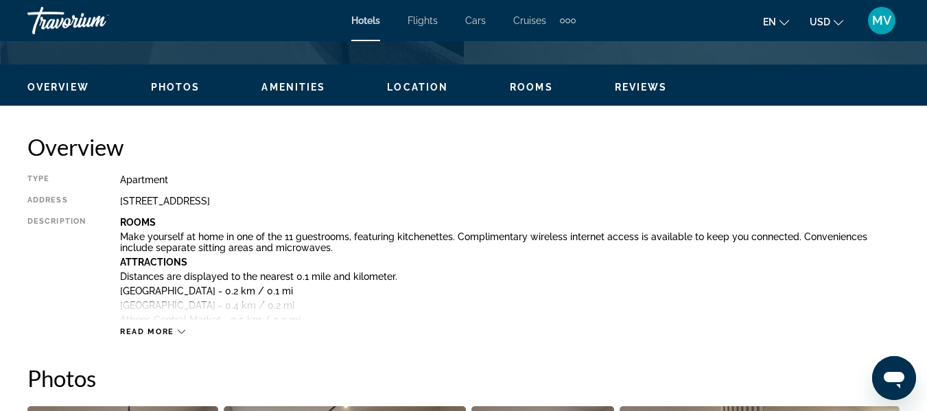
scroll to position [626, 0]
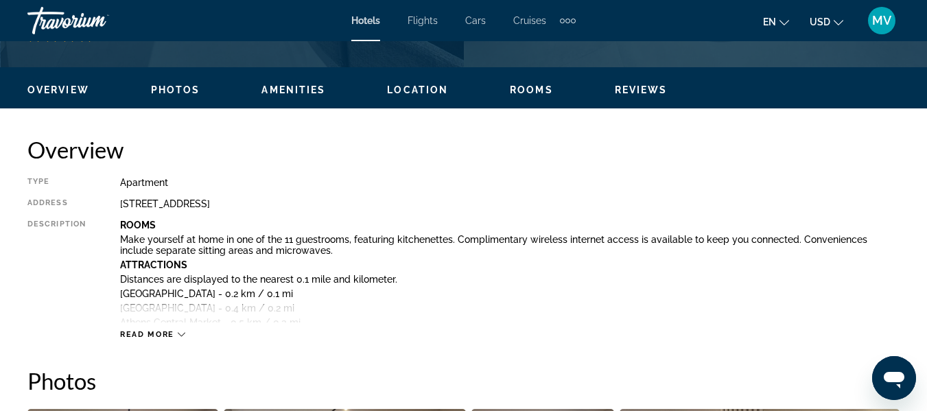
click at [162, 335] on span "Read more" at bounding box center [147, 334] width 54 height 9
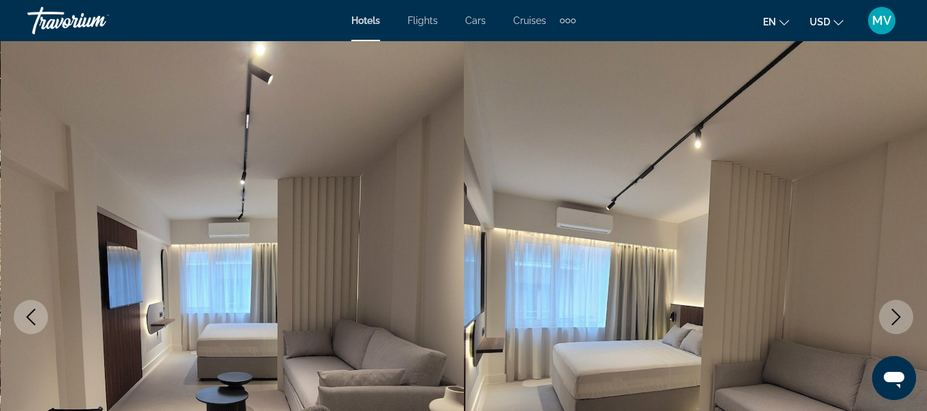
scroll to position [0, 0]
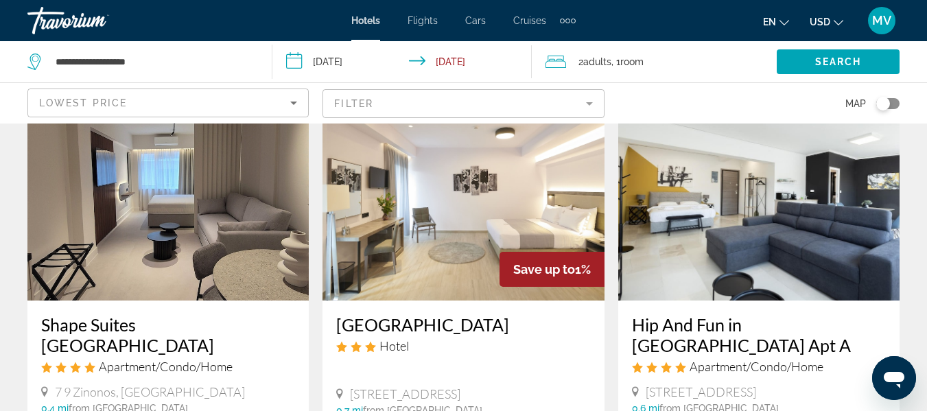
scroll to position [626, 0]
